Goal: Navigation & Orientation: Understand site structure

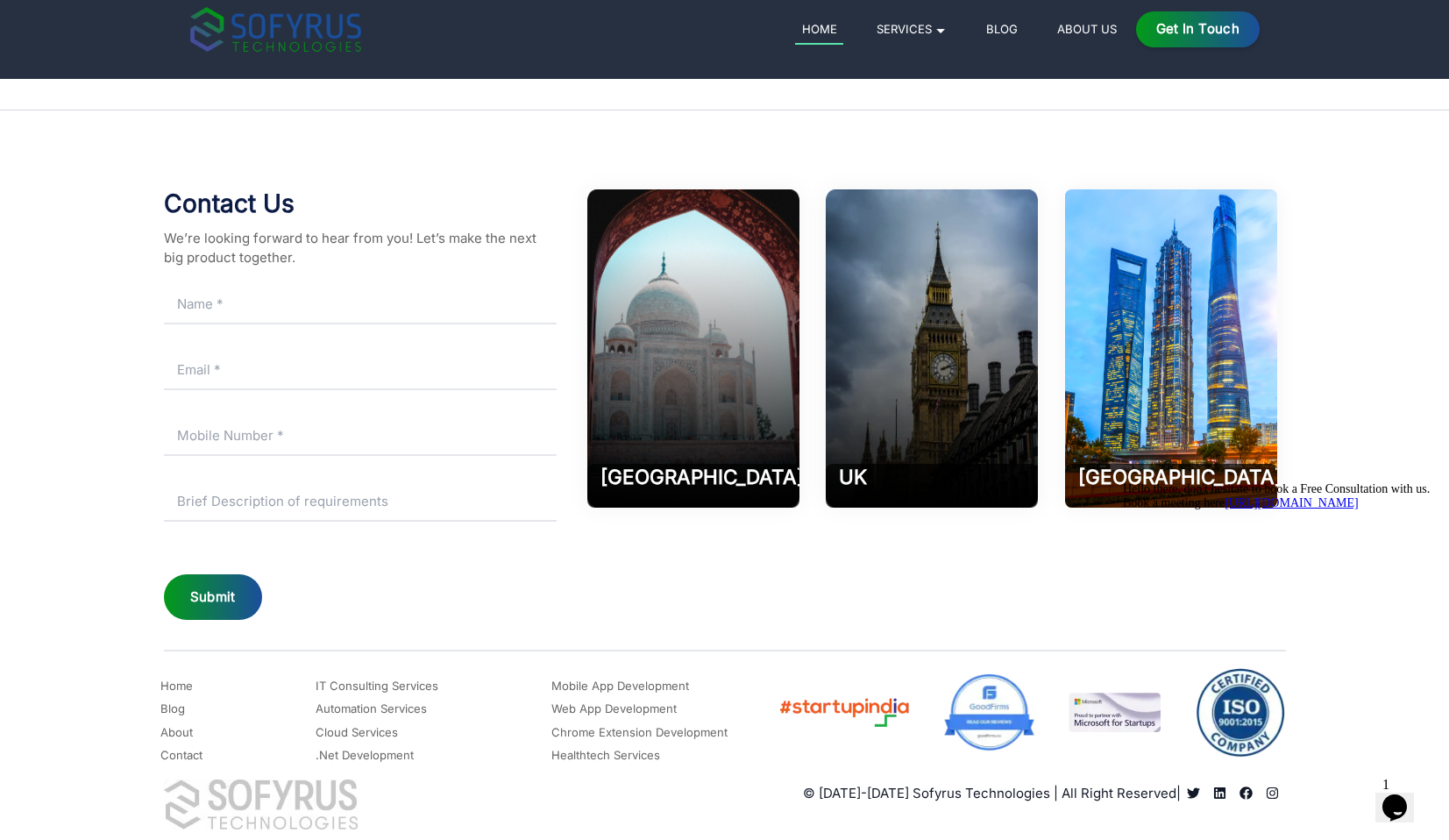
scroll to position [8757, 0]
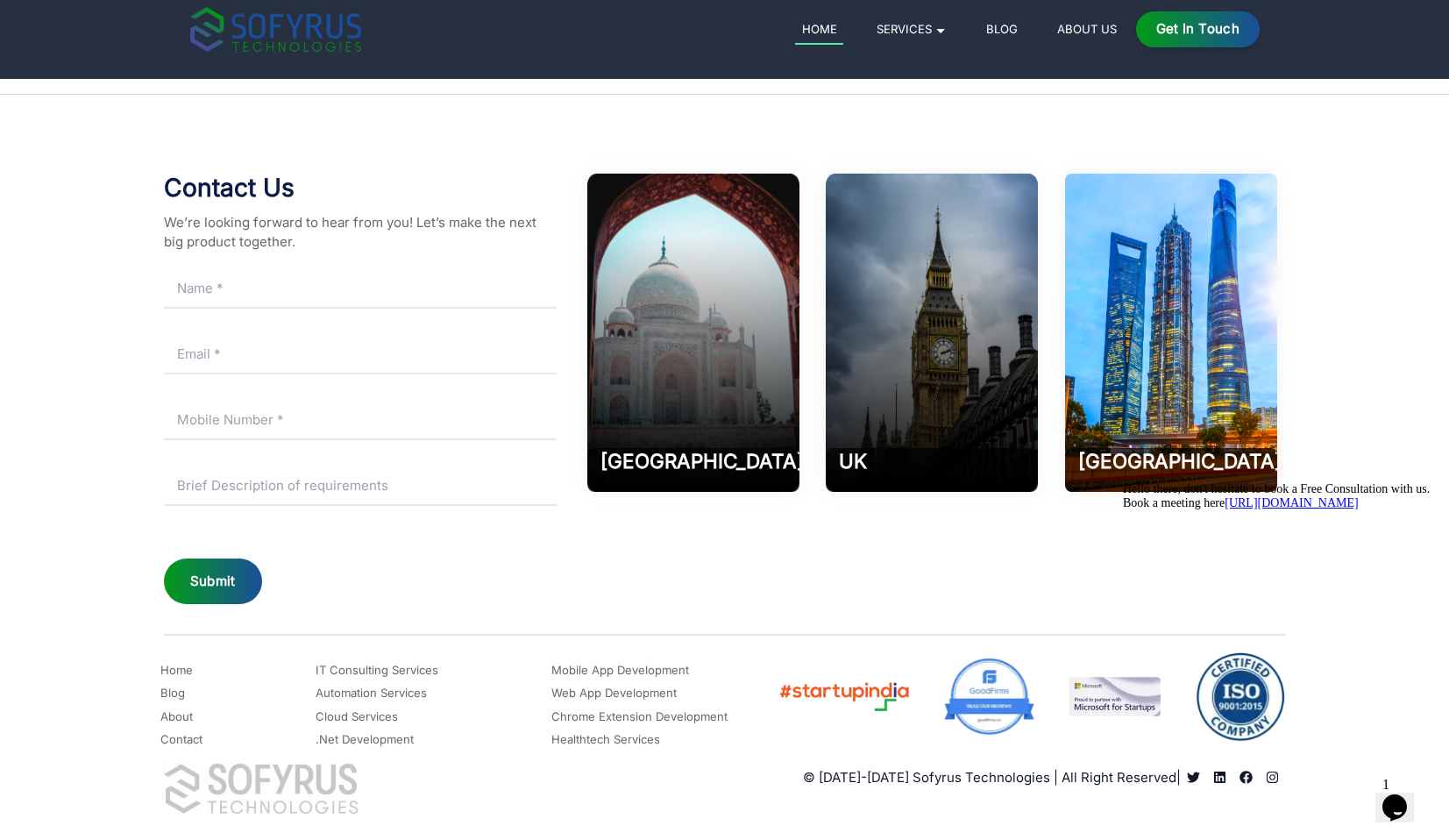
click at [842, 682] on img at bounding box center [844, 697] width 132 height 37
click at [1123, 482] on icon "Chat attention grabber" at bounding box center [1123, 482] width 0 height 0
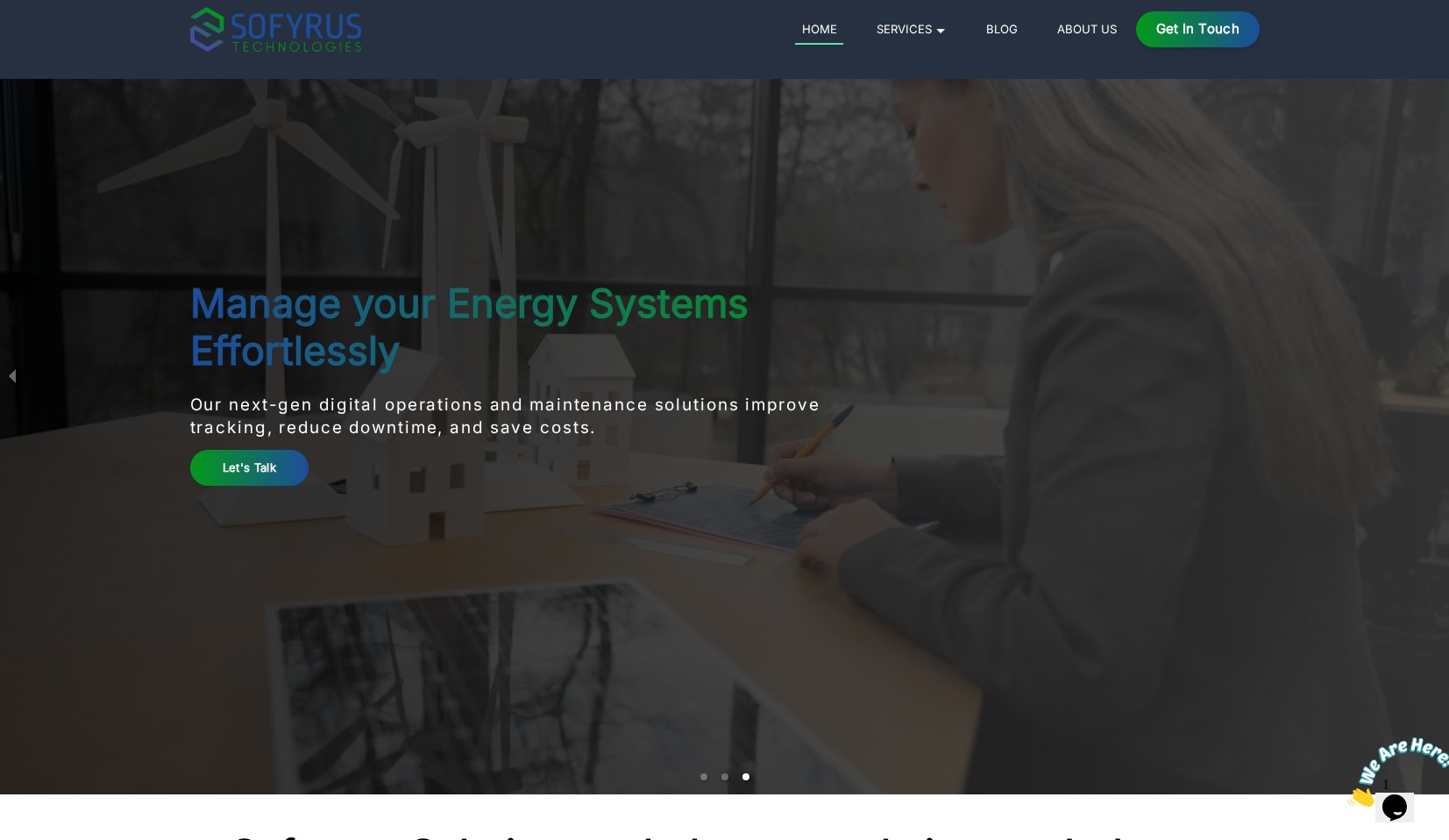
scroll to position [0, 0]
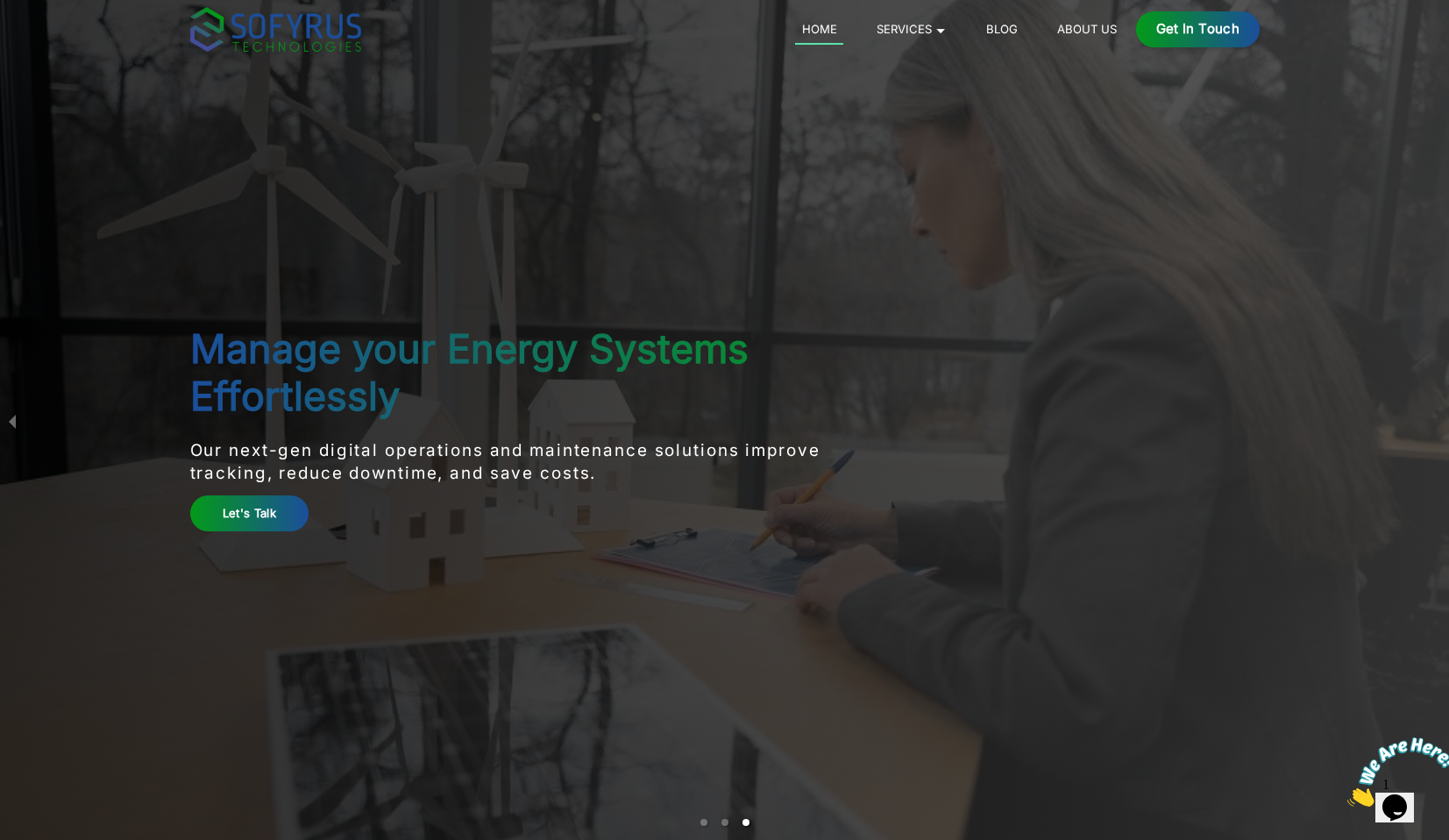
click at [1090, 24] on link "About Us" at bounding box center [1087, 28] width 72 height 21
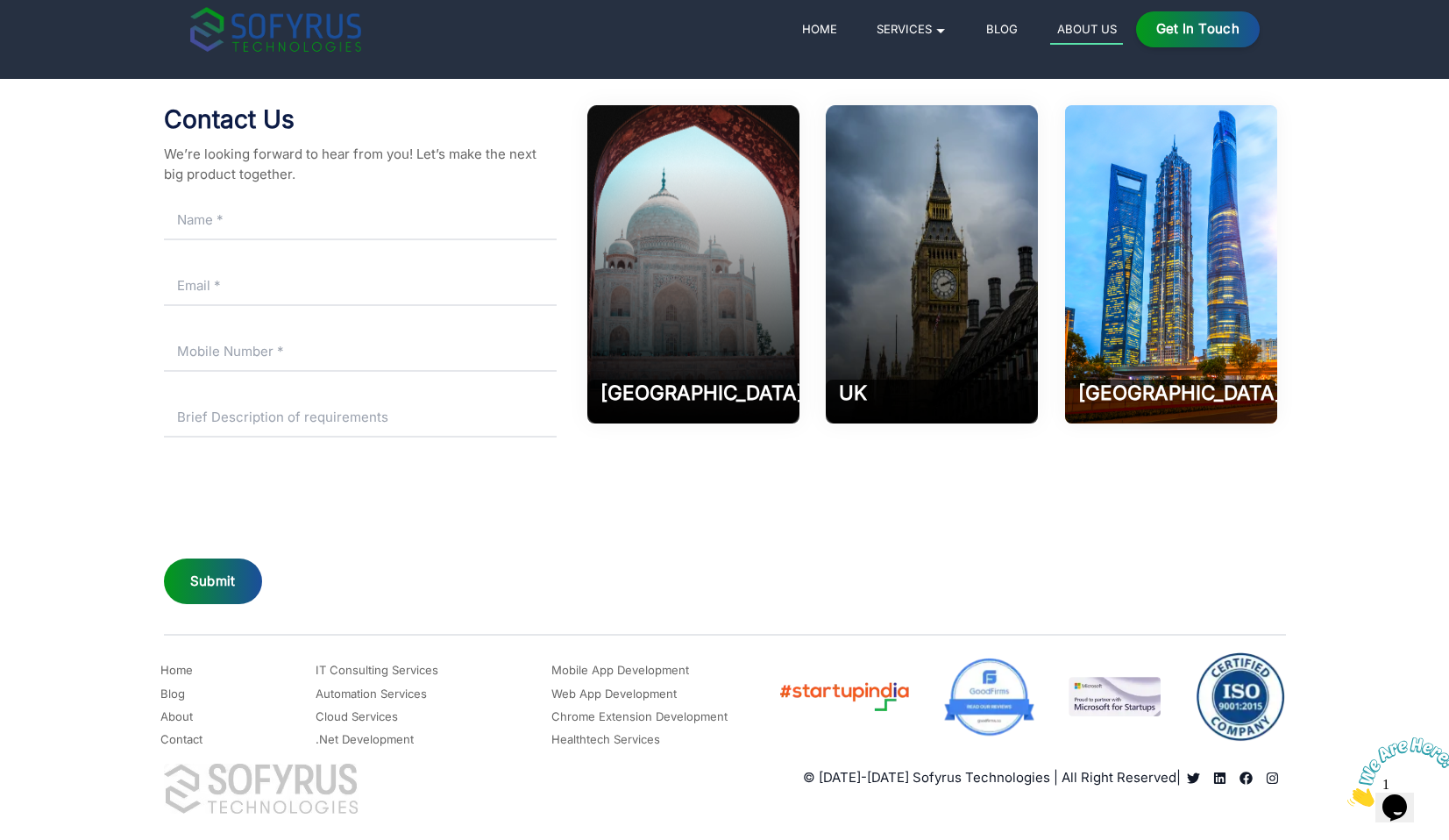
scroll to position [2943, 0]
click at [999, 29] on link "Blog" at bounding box center [1000, 28] width 44 height 21
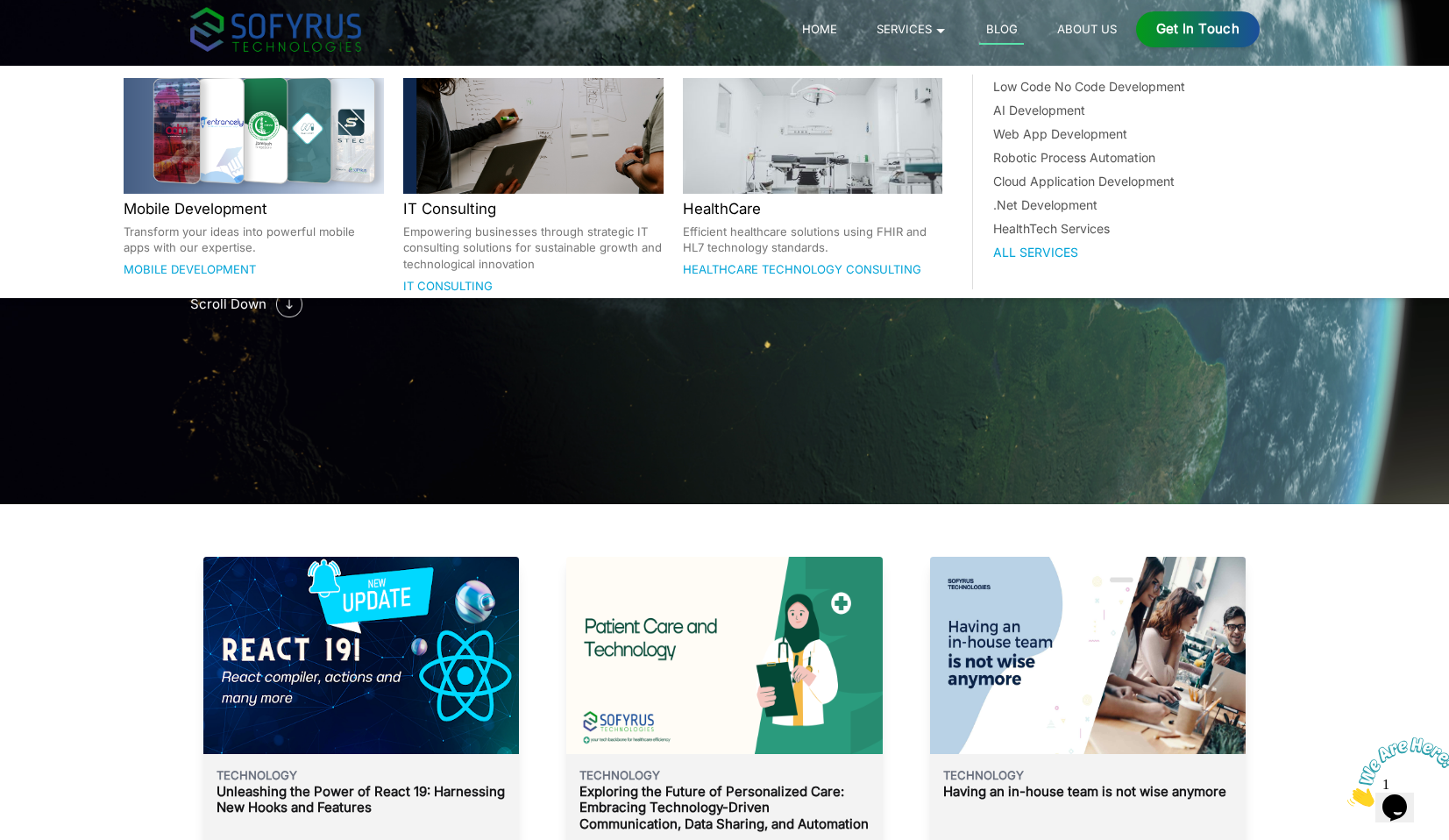
click at [929, 25] on link "Services 🞃" at bounding box center [911, 28] width 83 height 21
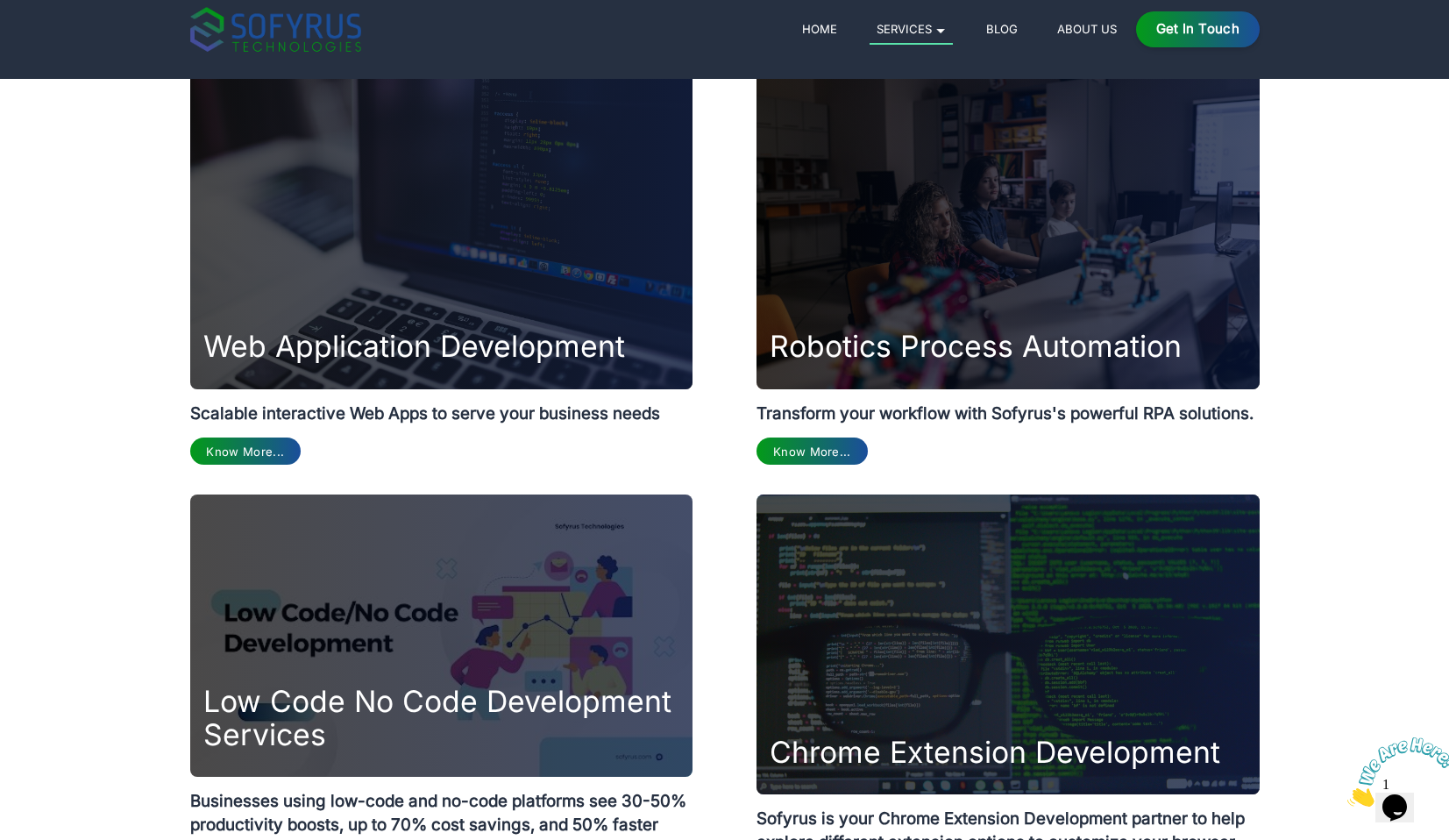
scroll to position [1622, 0]
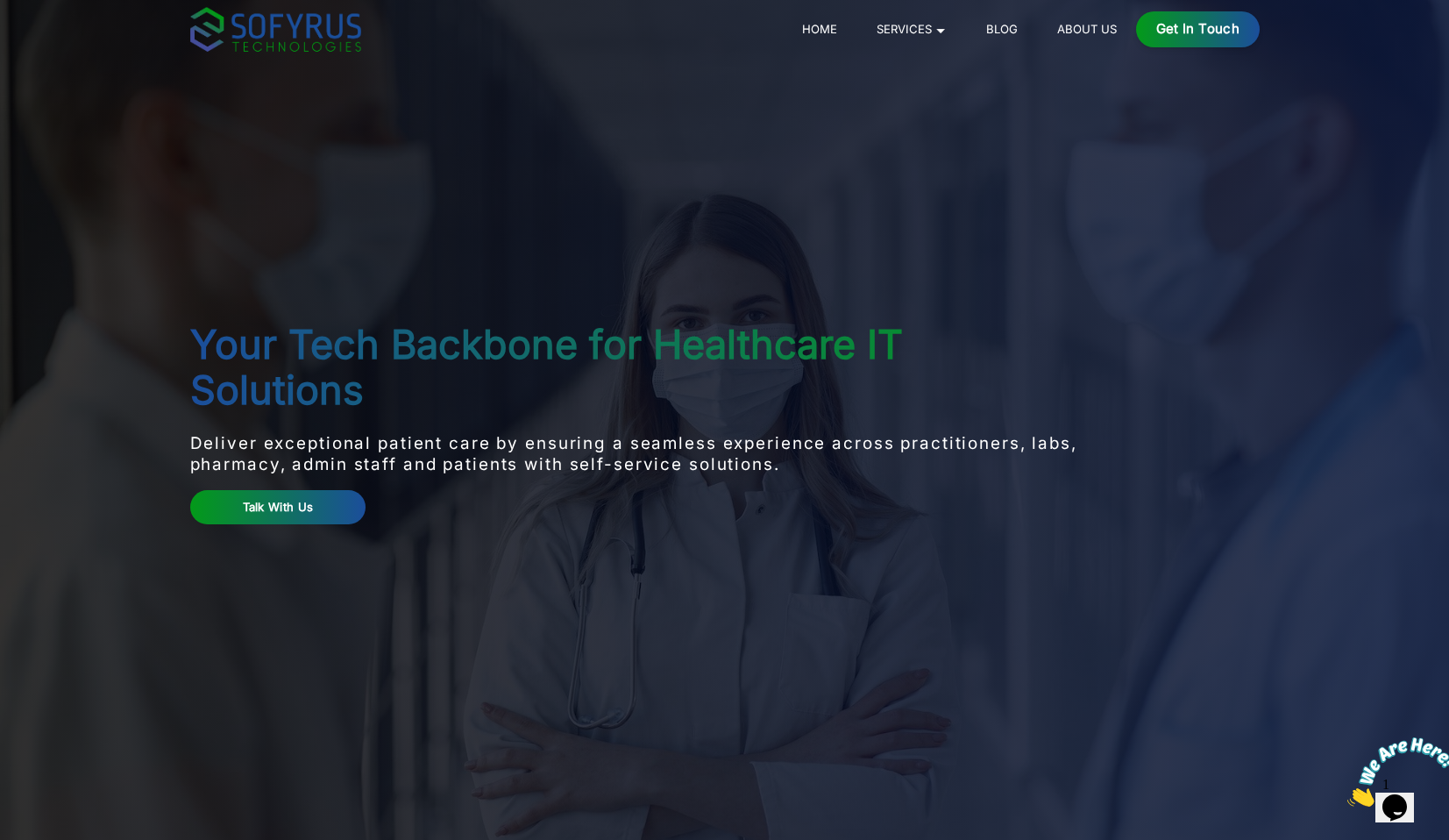
click at [823, 30] on link "Home" at bounding box center [818, 28] width 48 height 21
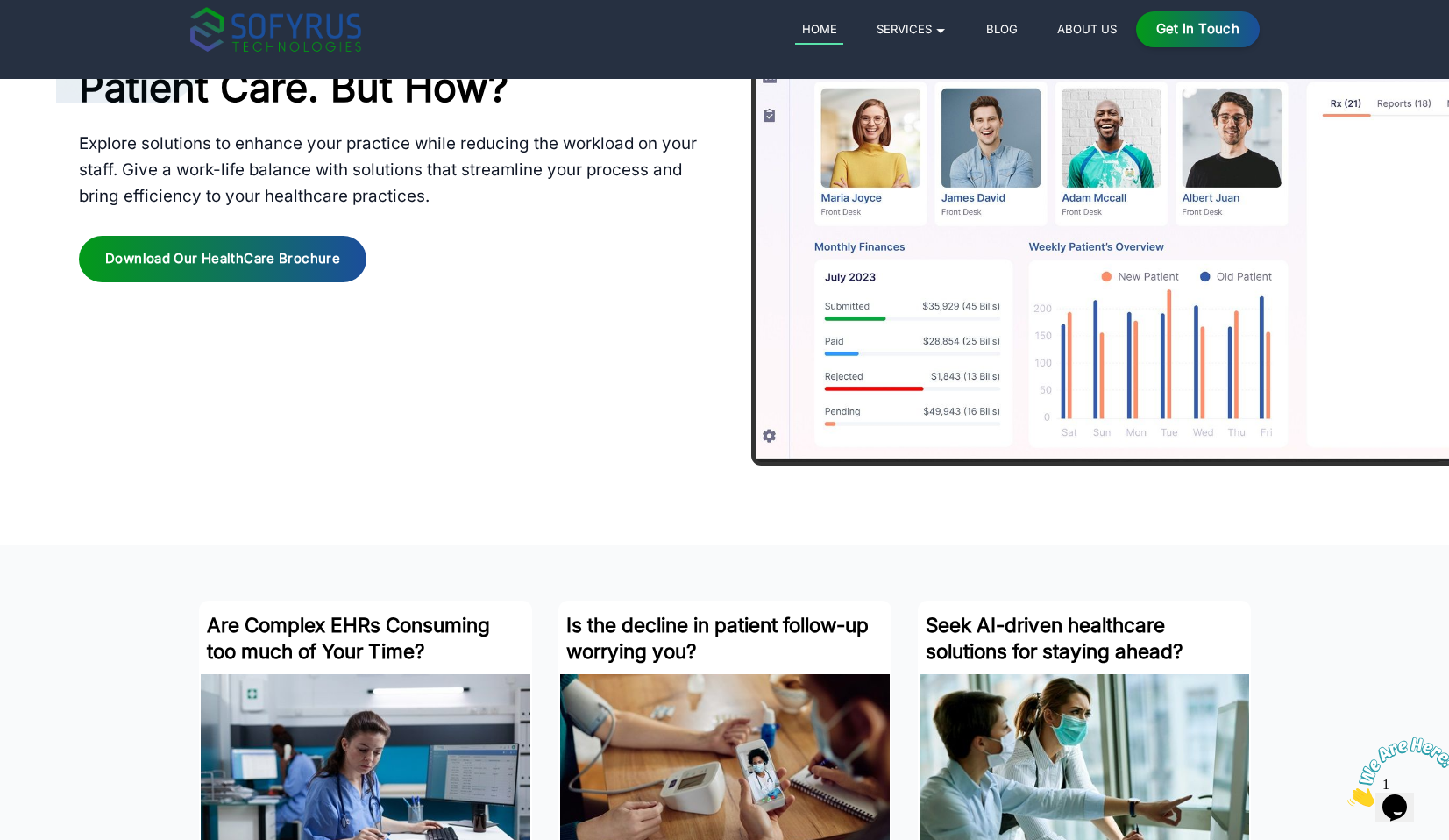
scroll to position [1575, 0]
